Goal: Task Accomplishment & Management: Use online tool/utility

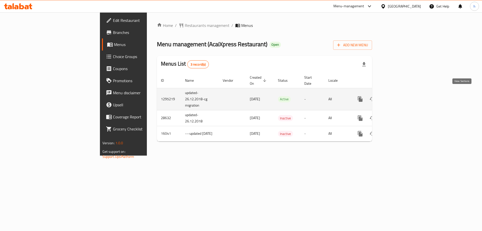
click at [399, 96] on icon "enhanced table" at bounding box center [396, 99] width 6 height 6
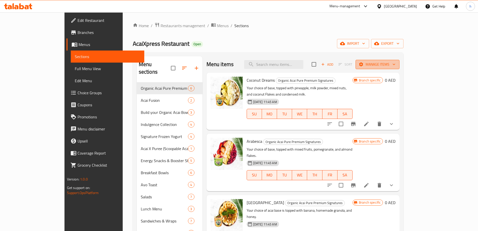
click at [396, 65] on span "Manage items" at bounding box center [378, 64] width 36 height 6
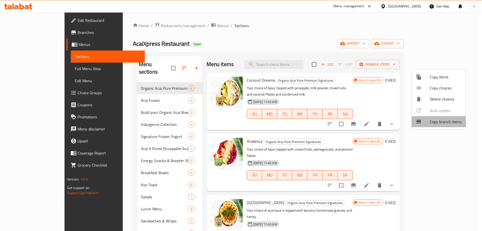
click at [441, 122] on span "Copy branch menu" at bounding box center [446, 121] width 32 height 6
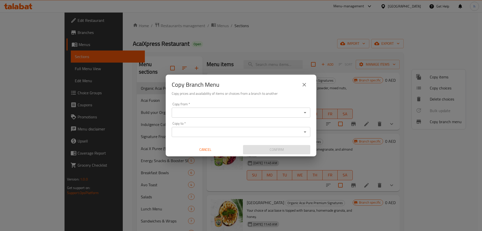
click at [234, 109] on div "Copy from *" at bounding box center [241, 112] width 139 height 10
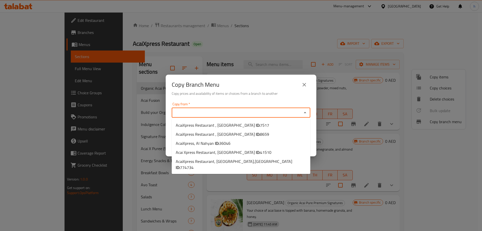
click at [250, 113] on input "Copy from   *" at bounding box center [236, 112] width 127 height 7
click at [258, 151] on li "Acai Xpress Restaurant, [GEOGRAPHIC_DATA] ID: 41510" at bounding box center [241, 152] width 139 height 9
type input "Acai Xpress Restaurant, [GEOGRAPHIC_DATA]"
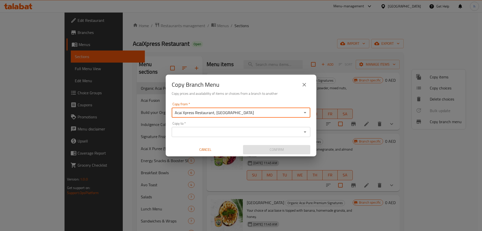
click at [240, 135] on div "Copy to *" at bounding box center [241, 132] width 139 height 10
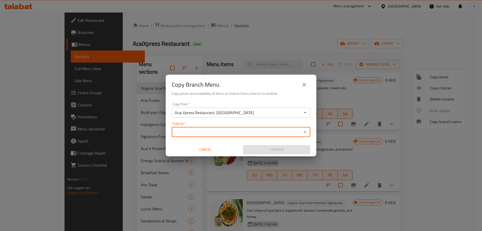
click at [223, 132] on input "Copy to   *" at bounding box center [236, 131] width 127 height 7
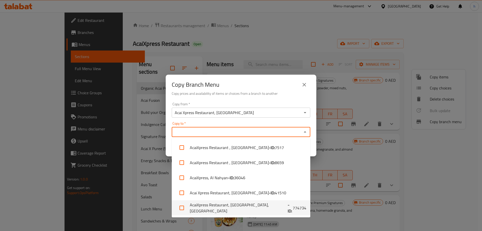
click at [288, 209] on b "- ID:" at bounding box center [290, 208] width 5 height 12
checkbox input "true"
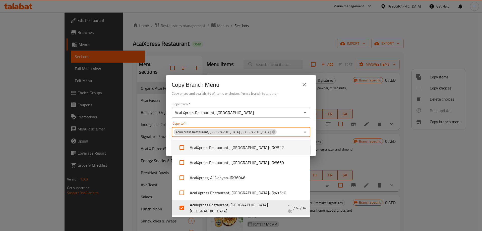
click at [306, 133] on icon "Close" at bounding box center [305, 132] width 6 height 6
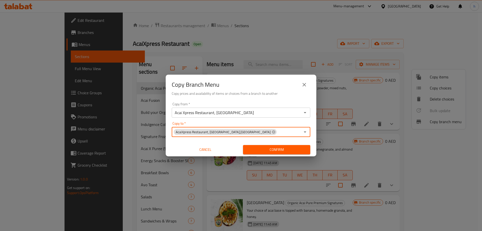
click at [308, 134] on icon "Open" at bounding box center [305, 132] width 6 height 6
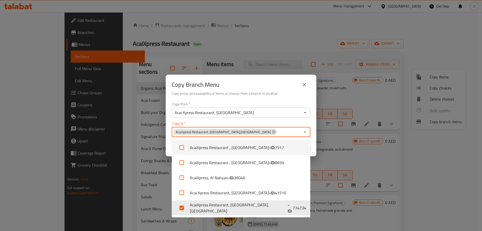
click at [305, 130] on icon "Close" at bounding box center [305, 132] width 6 height 6
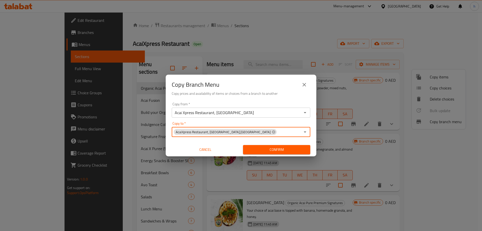
click at [292, 123] on div "Copy to   * AcaiXpress Restaurant, [GEOGRAPHIC_DATA],[GEOGRAPHIC_DATA] to *" at bounding box center [241, 129] width 139 height 15
click at [278, 149] on span "Confirm" at bounding box center [276, 149] width 59 height 6
